Goal: Information Seeking & Learning: Learn about a topic

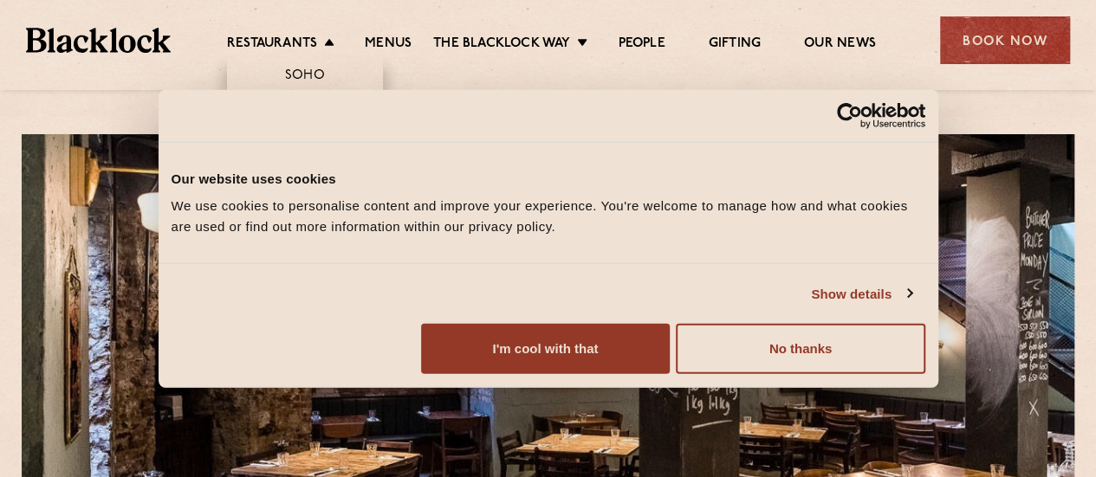
click at [331, 39] on li "Restaurants Soho City Shoreditch Covent Garden Canary Wharf Manchester Birmingh…" at bounding box center [285, 45] width 116 height 19
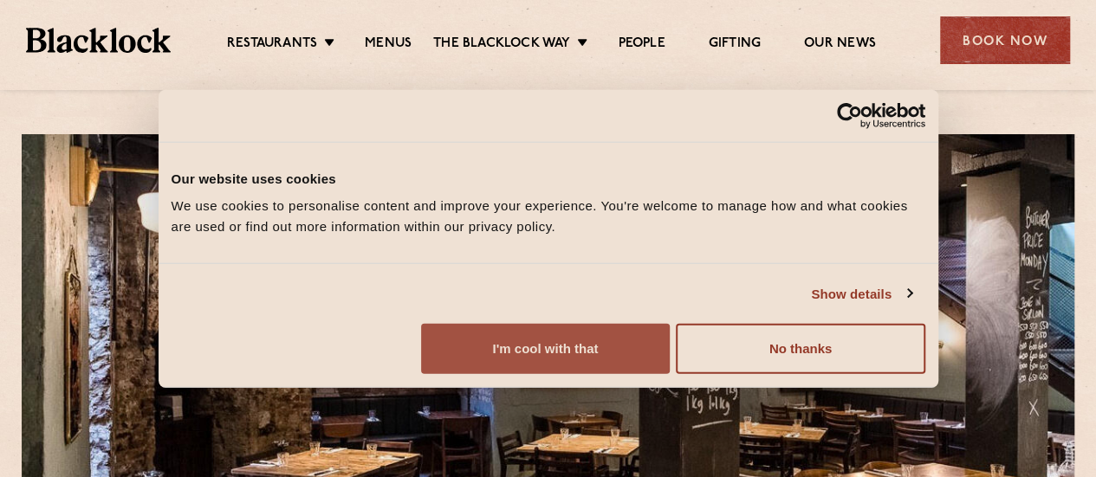
click at [670, 365] on button "I'm cool with that" at bounding box center [545, 349] width 249 height 50
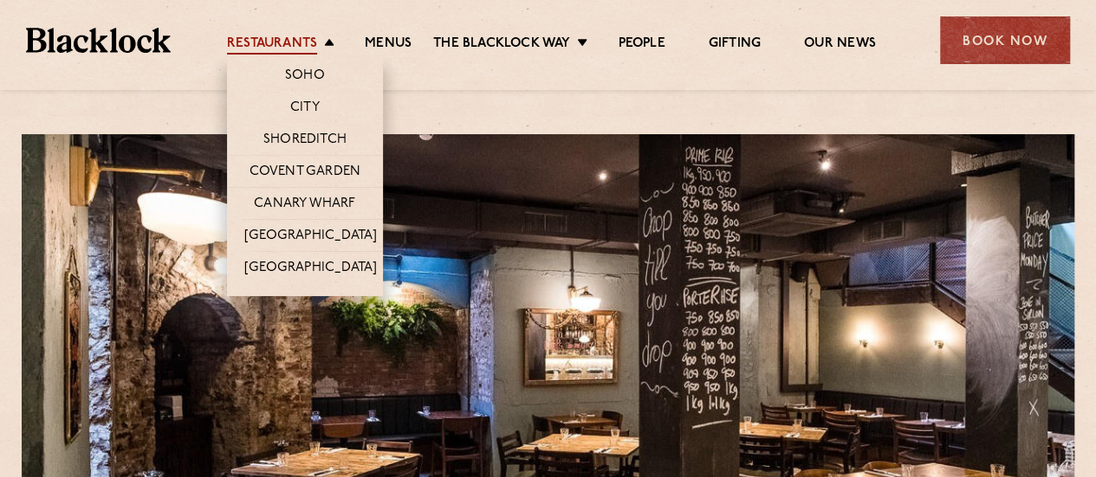
click at [294, 42] on link "Restaurants" at bounding box center [272, 45] width 90 height 19
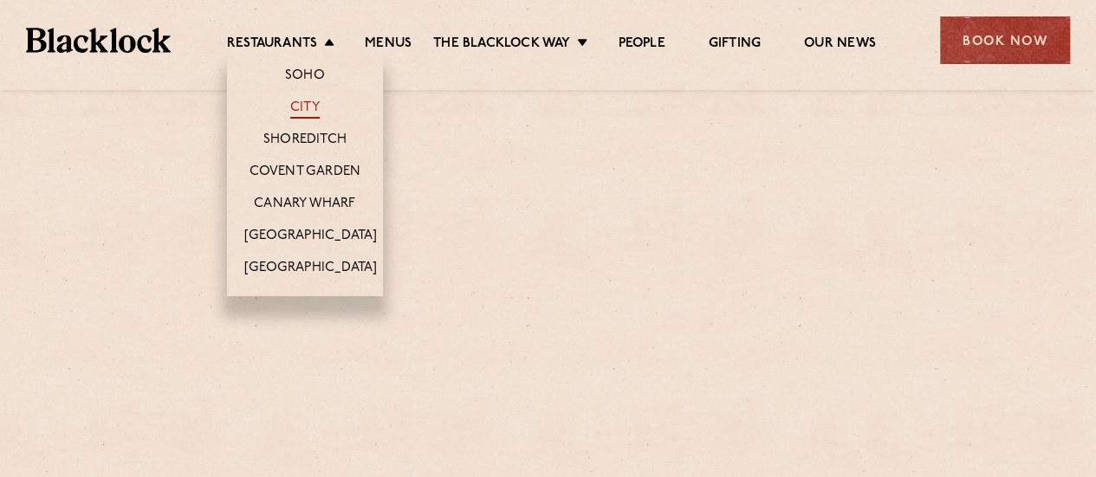
click at [303, 108] on link "City" at bounding box center [304, 109] width 29 height 19
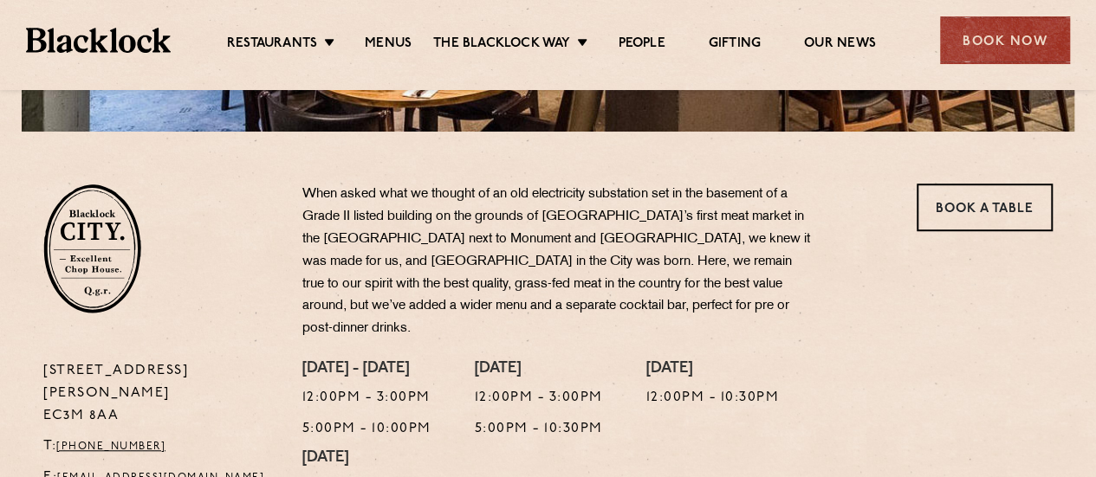
scroll to position [520, 0]
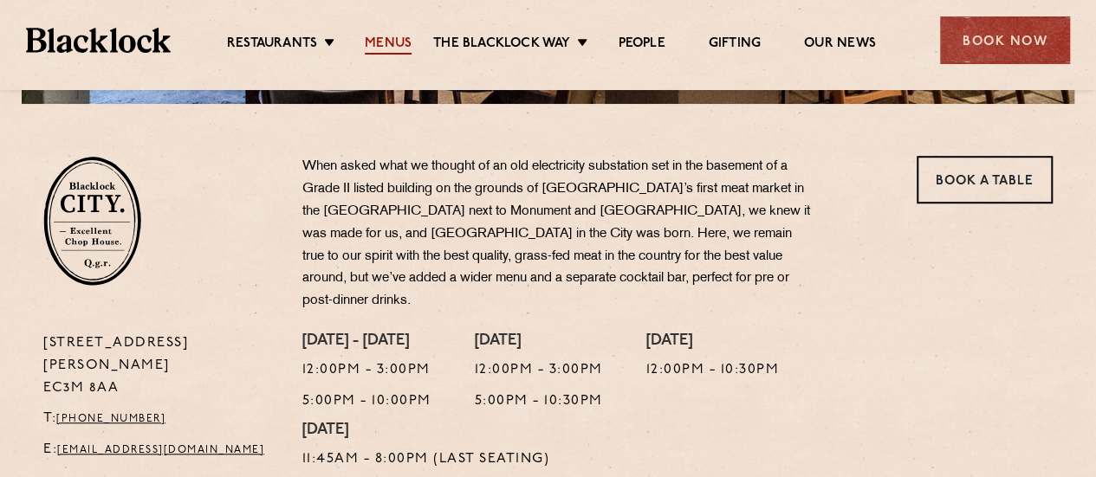
click at [393, 42] on link "Menus" at bounding box center [388, 45] width 47 height 19
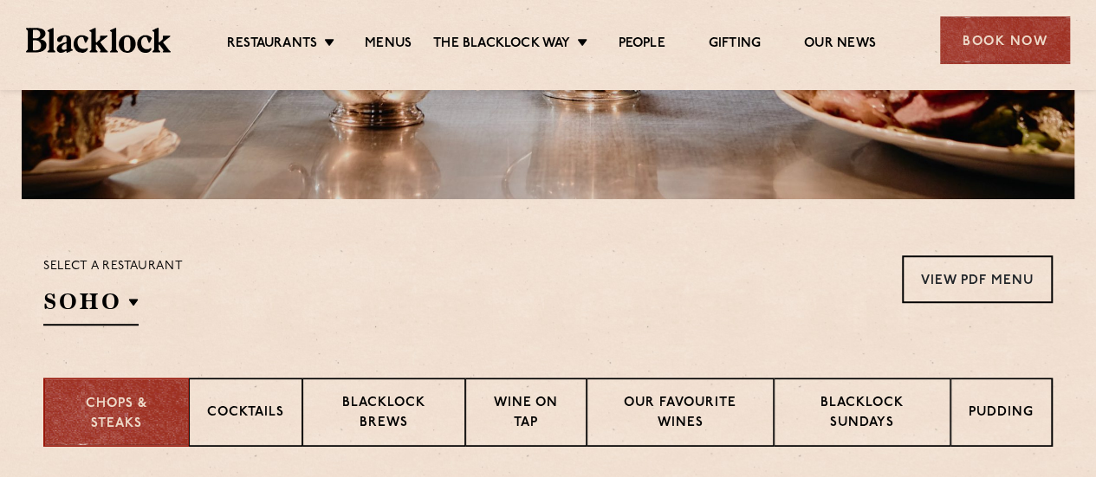
scroll to position [520, 0]
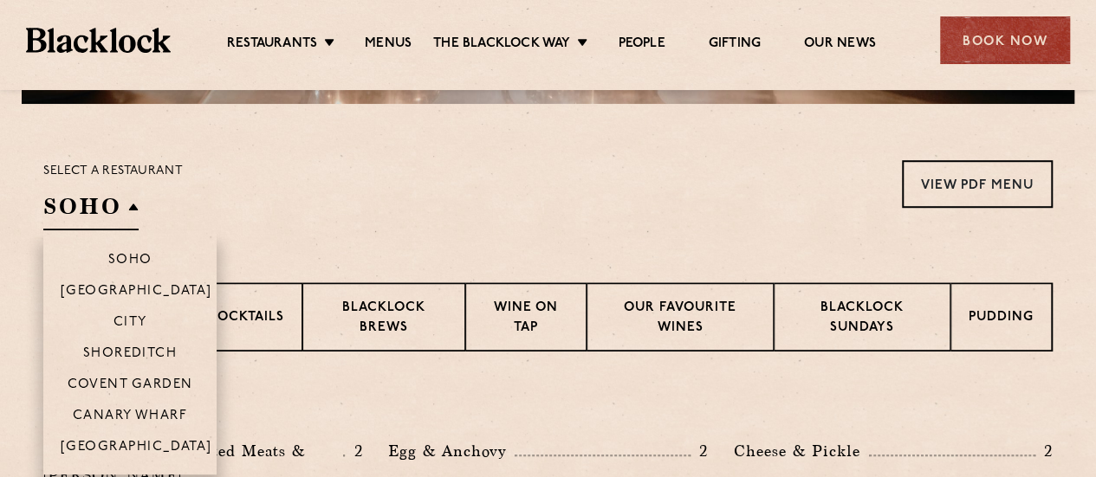
click at [118, 205] on h2 "SOHO" at bounding box center [90, 210] width 95 height 39
click at [128, 306] on li "City" at bounding box center [129, 321] width 173 height 31
click at [130, 321] on p "City" at bounding box center [130, 323] width 34 height 17
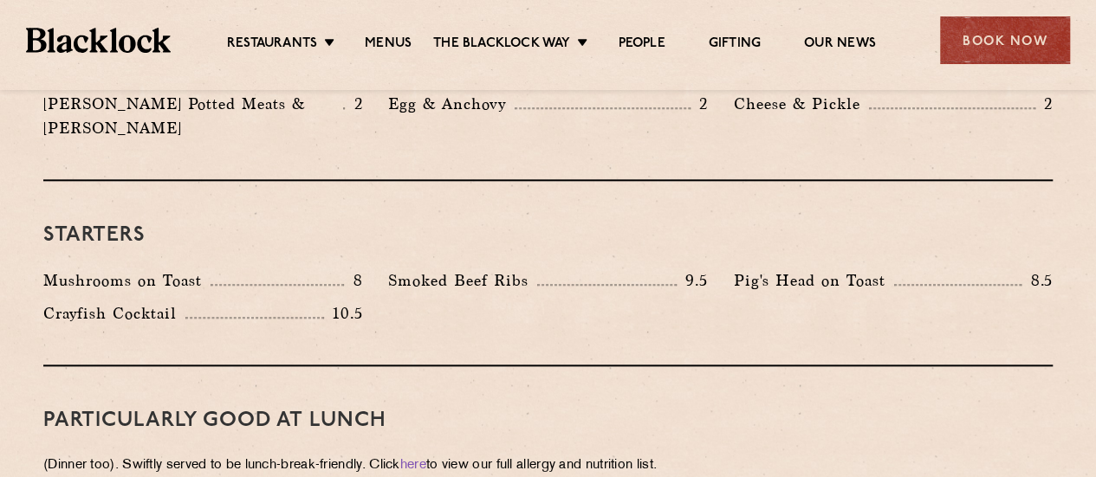
scroll to position [1039, 0]
